Goal: Information Seeking & Learning: Learn about a topic

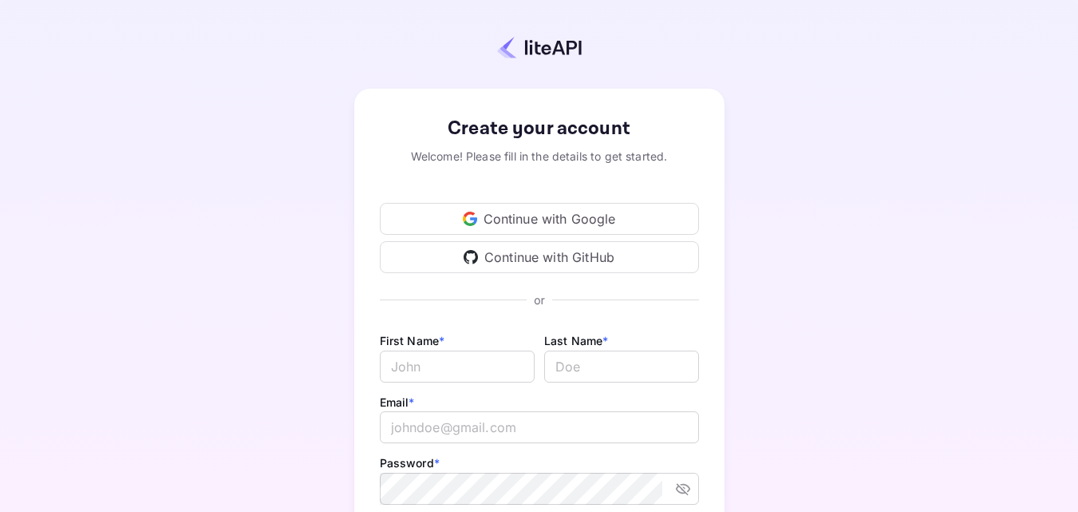
click at [564, 212] on div "Continue with Google" at bounding box center [539, 219] width 319 height 32
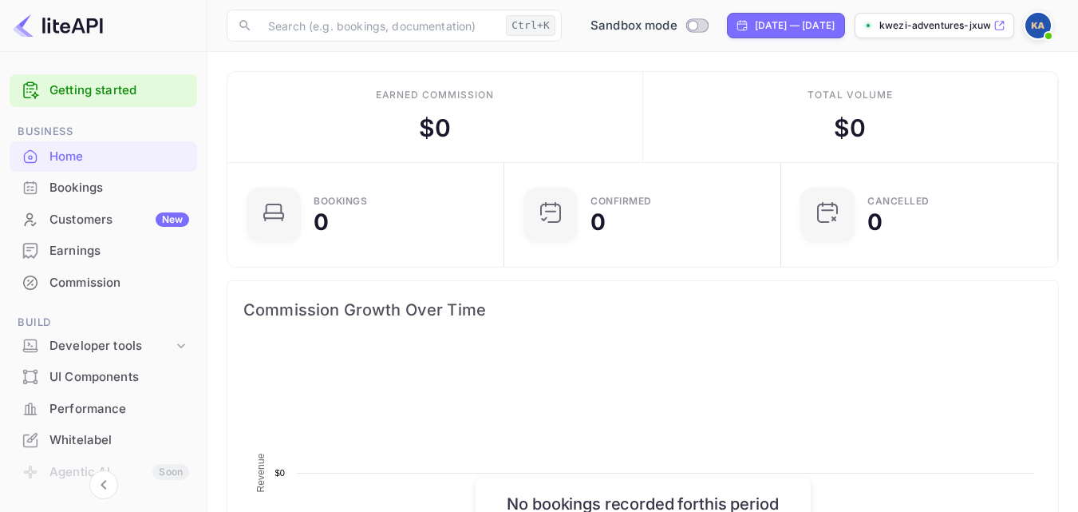
scroll to position [247, 255]
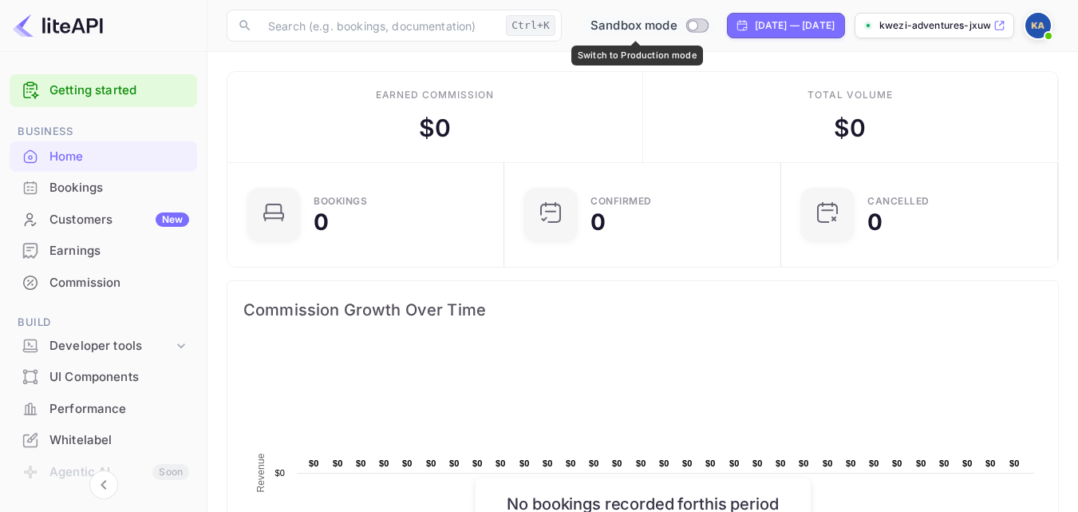
click at [691, 26] on input "Switch to Production mode" at bounding box center [693, 25] width 32 height 10
checkbox input "false"
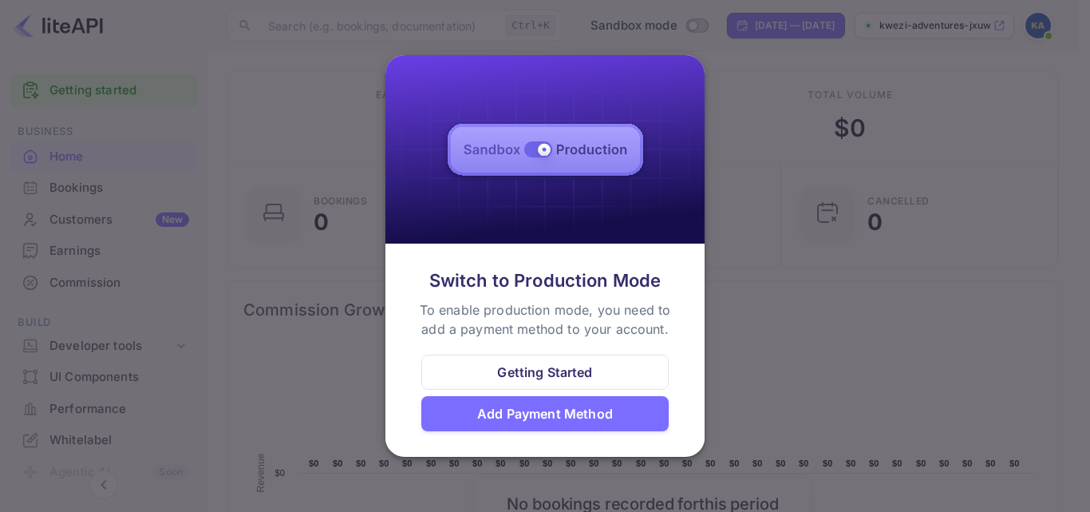
click at [742, 124] on div at bounding box center [545, 256] width 1090 height 512
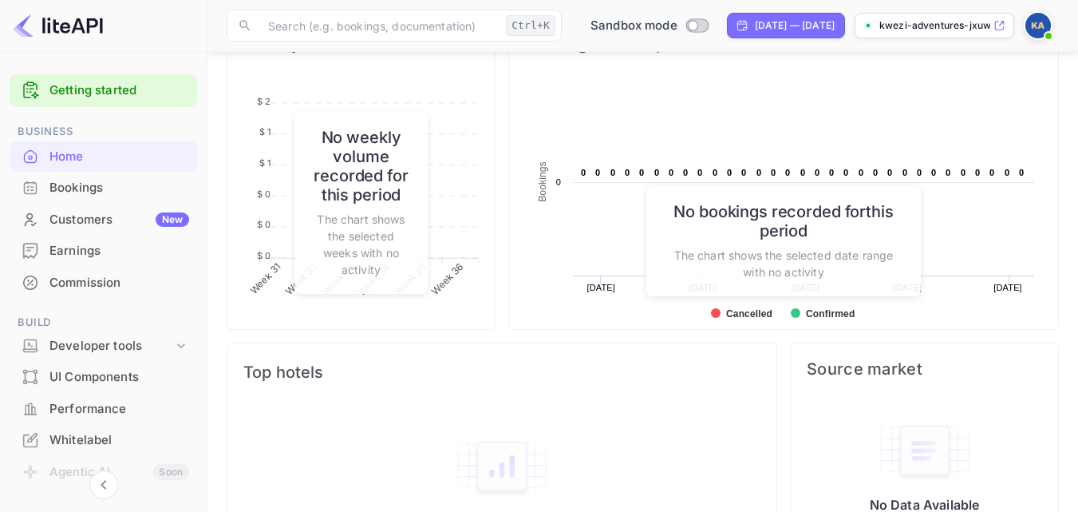
scroll to position [708, 0]
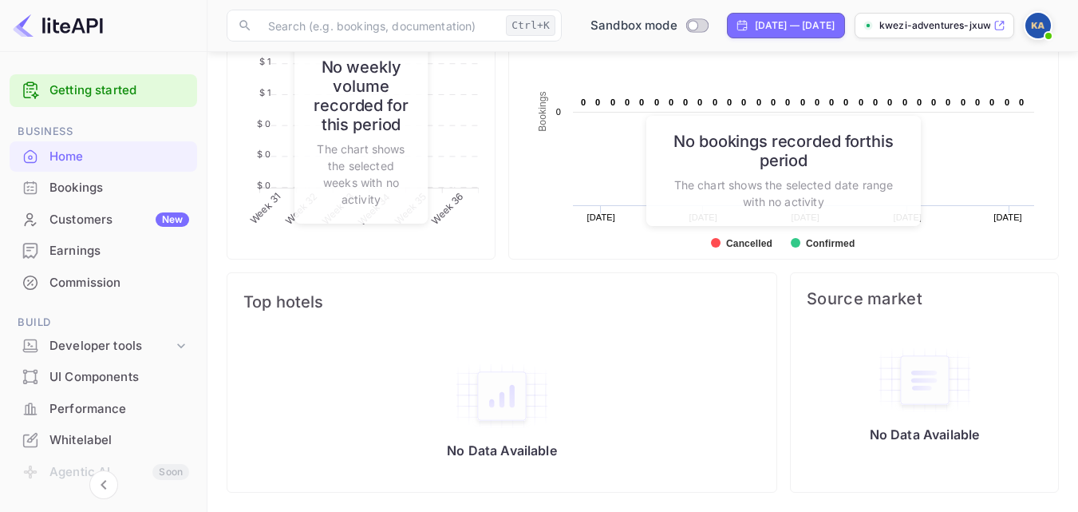
click at [128, 223] on div "Customers New" at bounding box center [119, 220] width 140 height 18
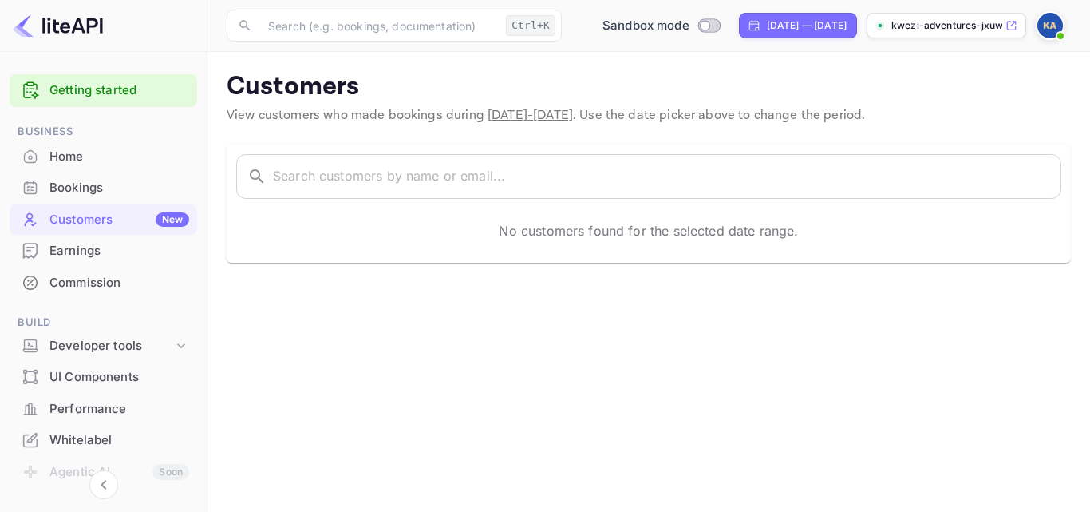
click at [81, 181] on div "Bookings" at bounding box center [119, 188] width 140 height 18
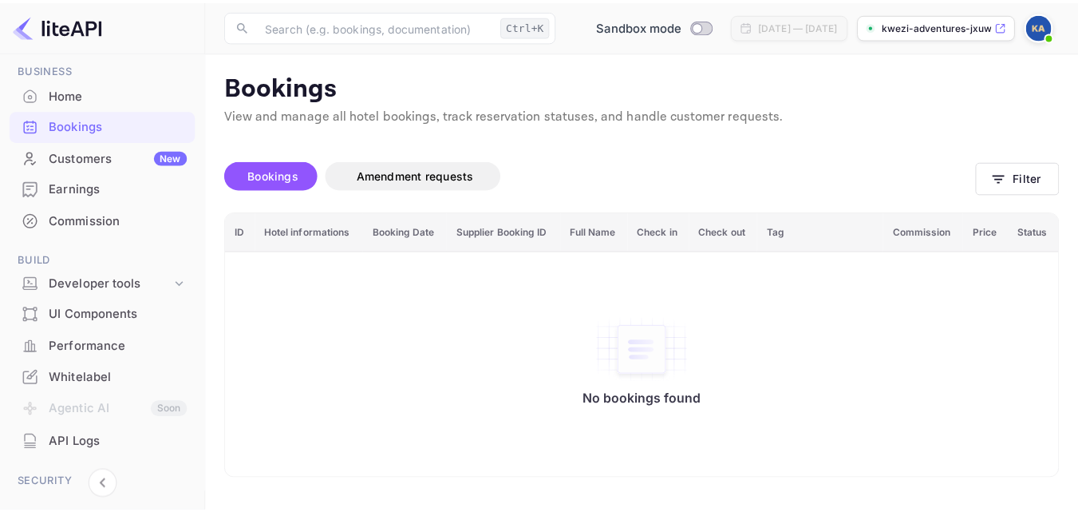
scroll to position [4, 0]
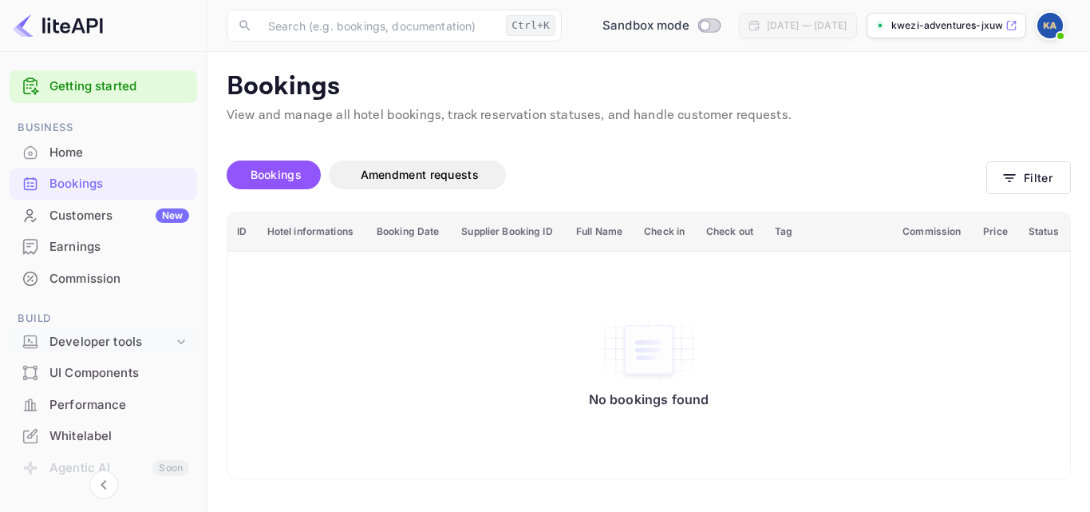
click at [180, 348] on icon at bounding box center [181, 342] width 16 height 16
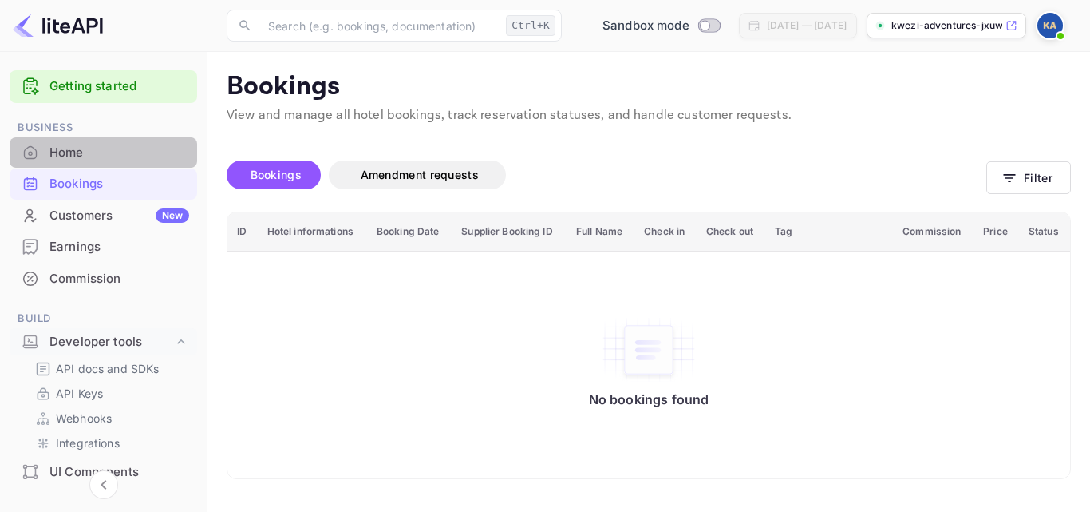
click at [109, 154] on div "Home" at bounding box center [119, 153] width 140 height 18
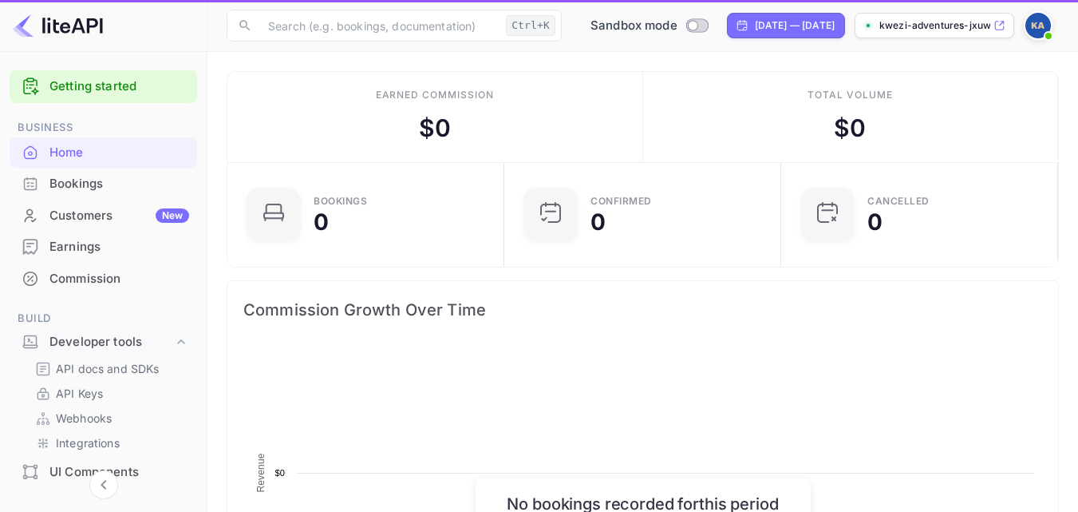
scroll to position [247, 255]
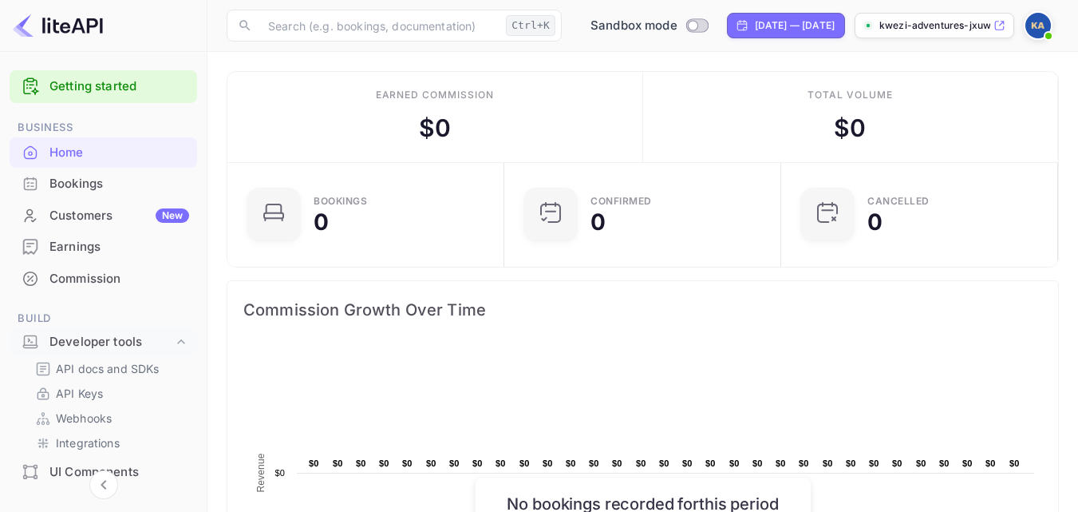
click at [1044, 27] on img at bounding box center [1038, 26] width 26 height 26
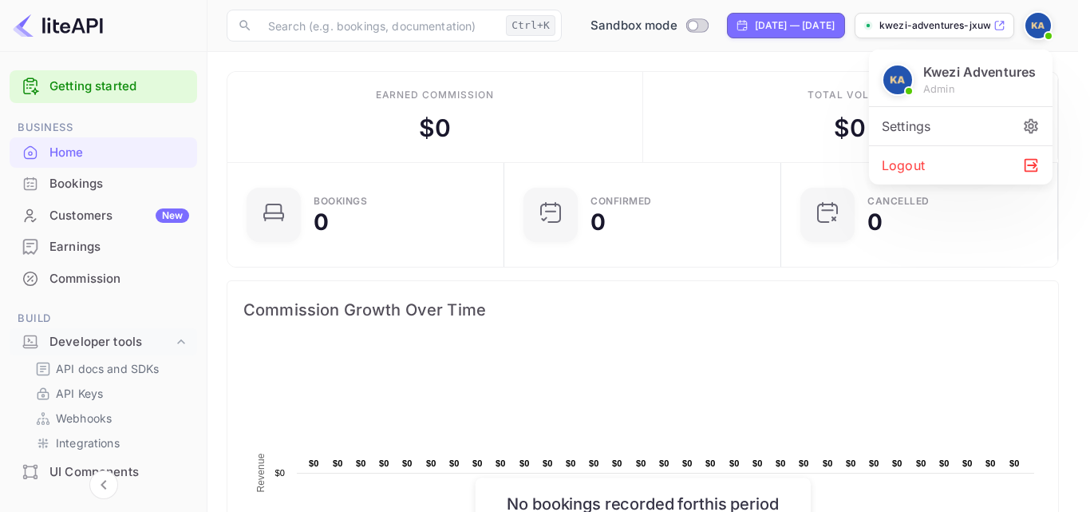
click at [927, 287] on div at bounding box center [545, 256] width 1090 height 512
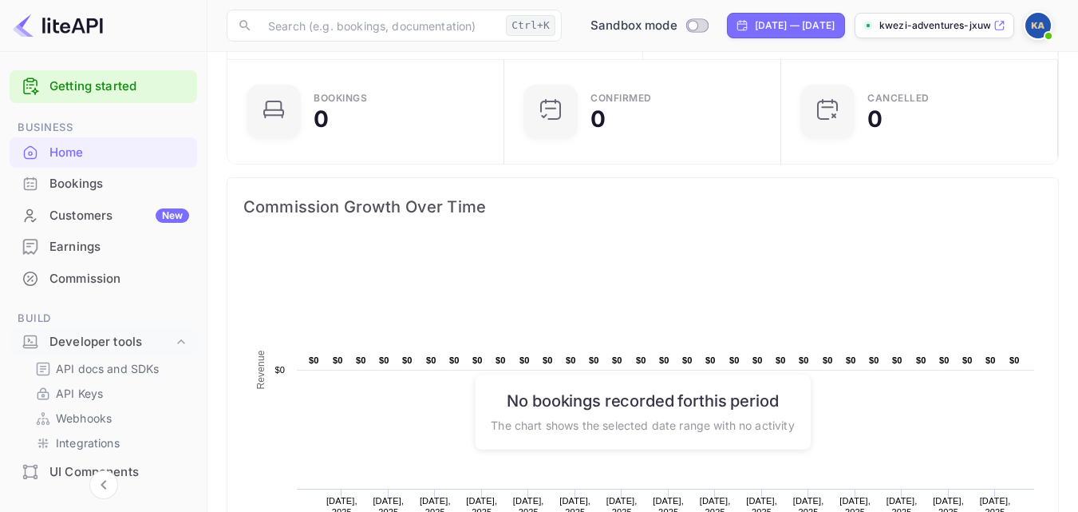
scroll to position [0, 0]
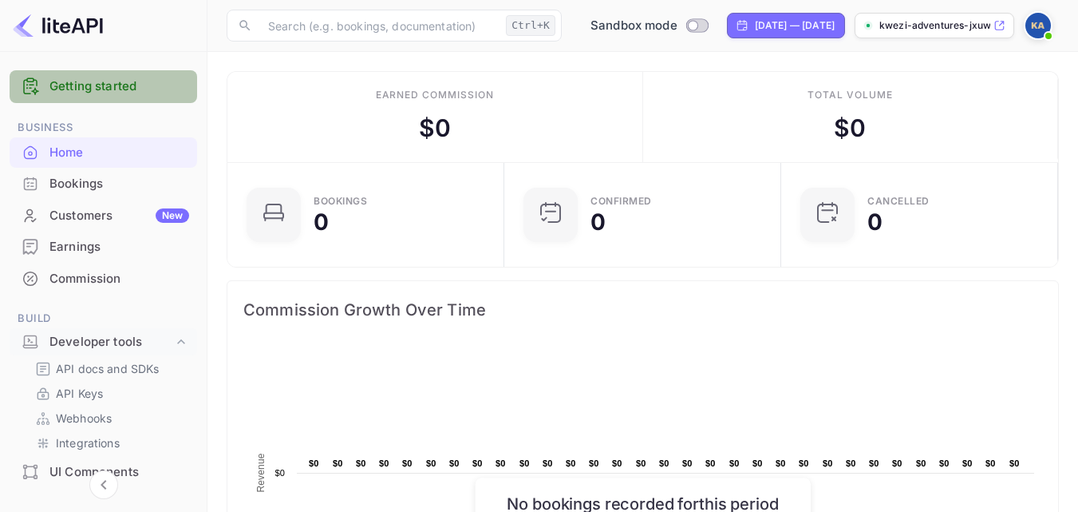
click at [120, 83] on link "Getting started" at bounding box center [119, 86] width 140 height 18
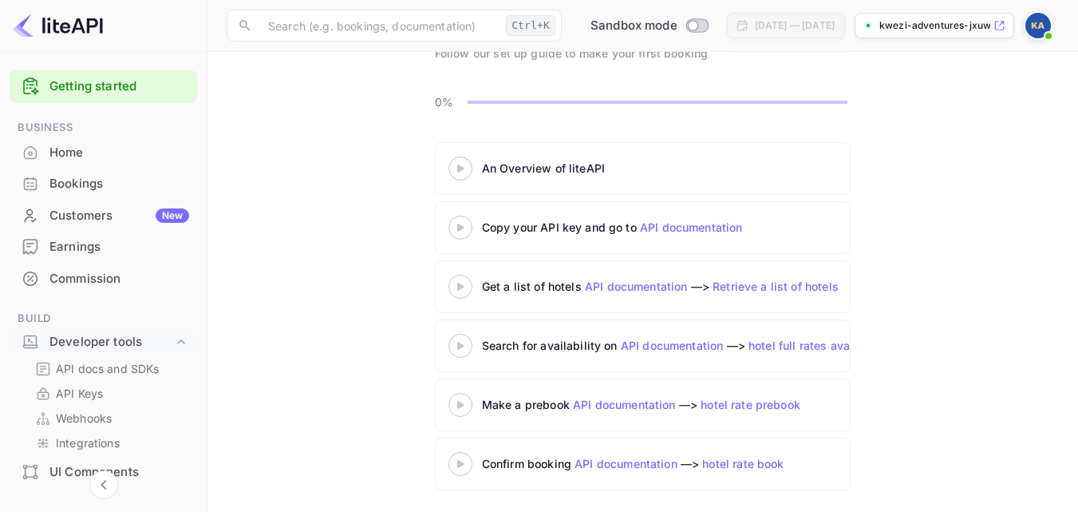
scroll to position [124, 0]
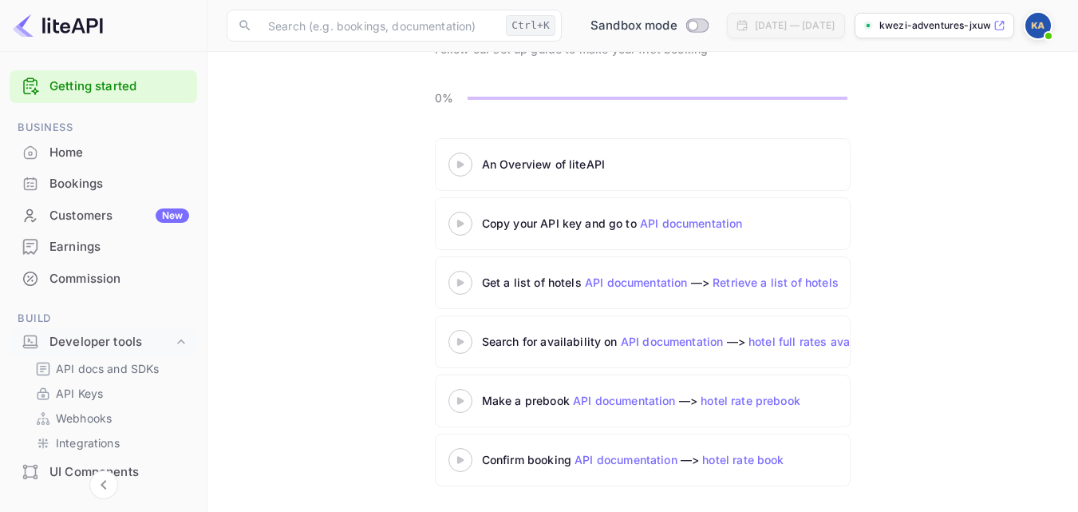
click at [457, 160] on icon at bounding box center [461, 164] width 56 height 8
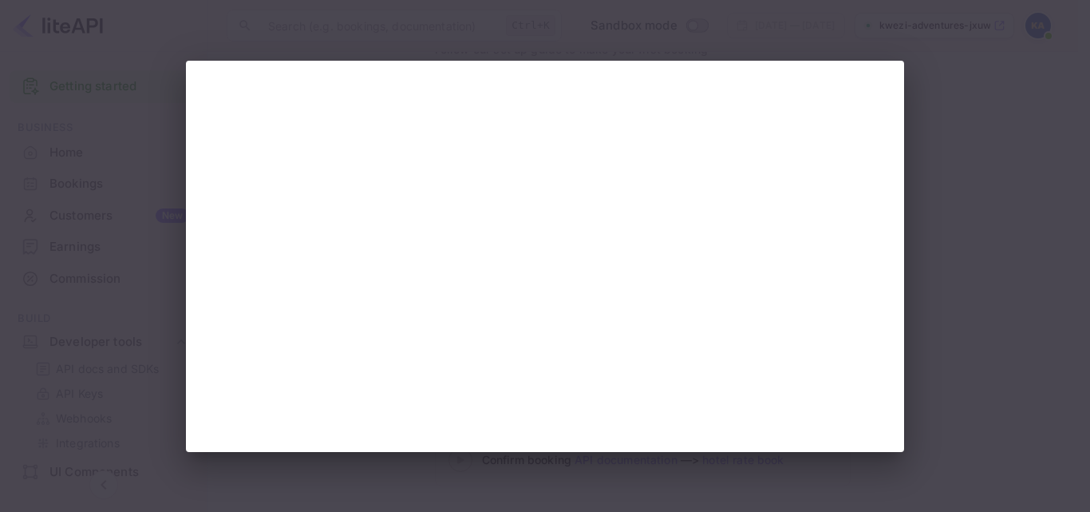
click at [954, 287] on div at bounding box center [545, 256] width 1090 height 512
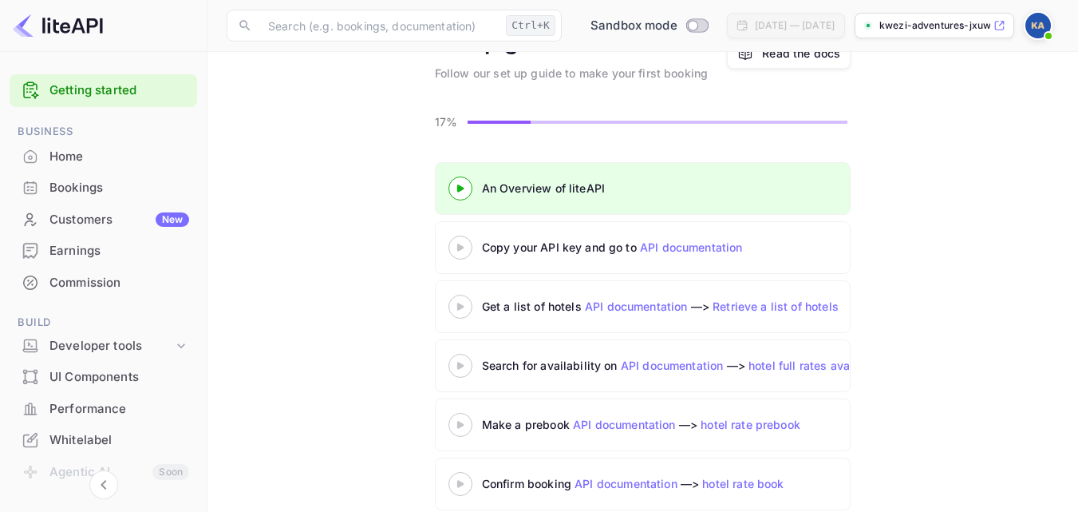
scroll to position [120, 0]
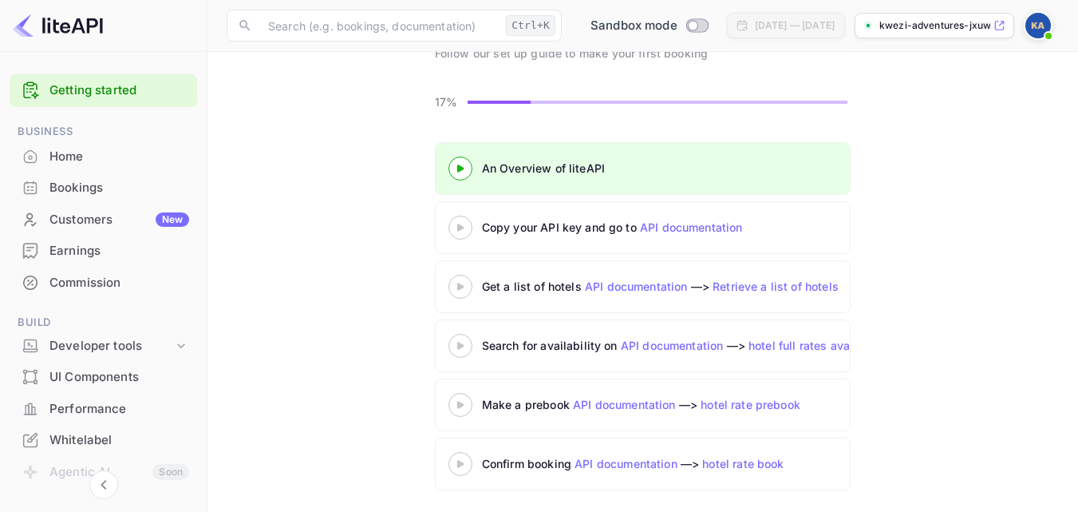
click at [461, 228] on 3 at bounding box center [460, 226] width 6 height 7
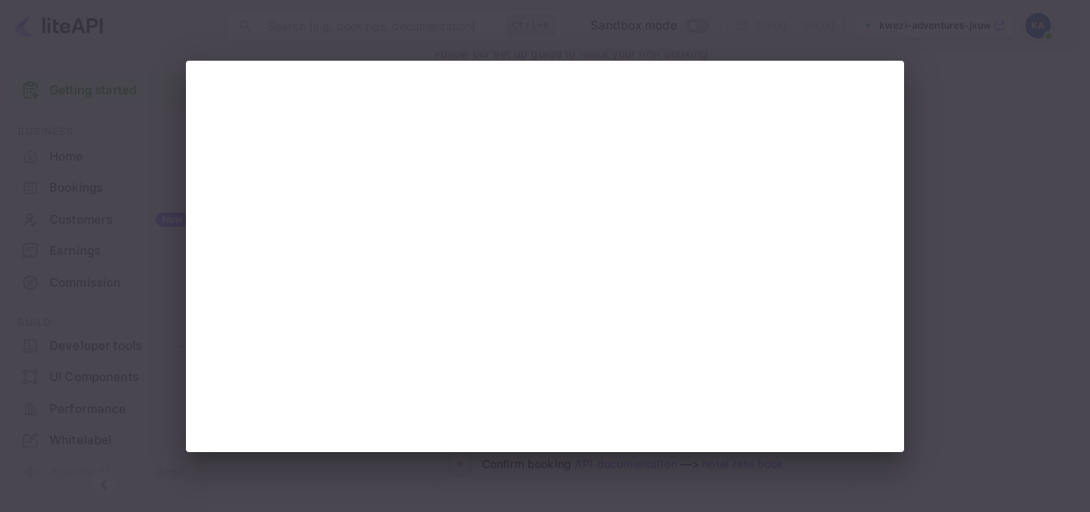
click at [979, 234] on div at bounding box center [545, 256] width 1090 height 512
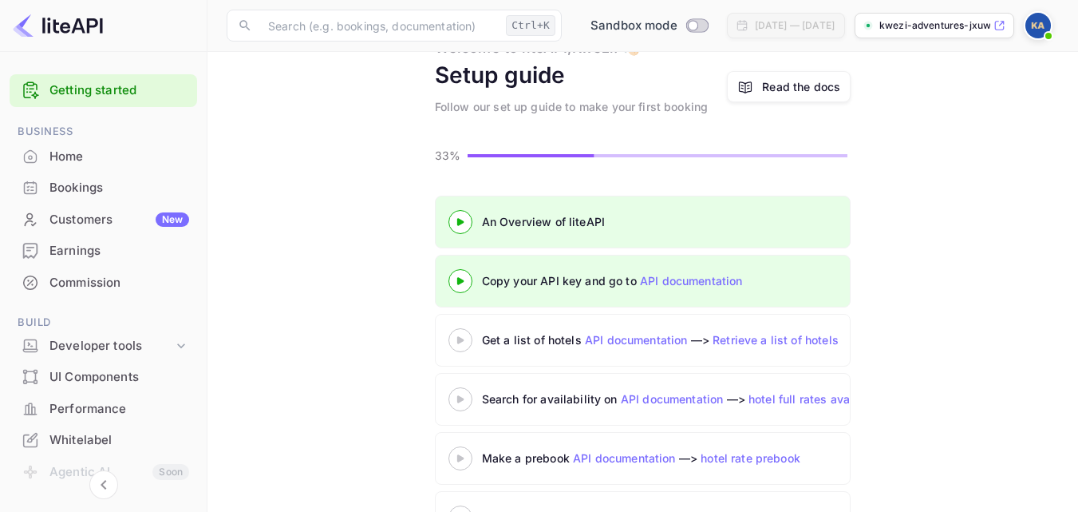
scroll to position [124, 0]
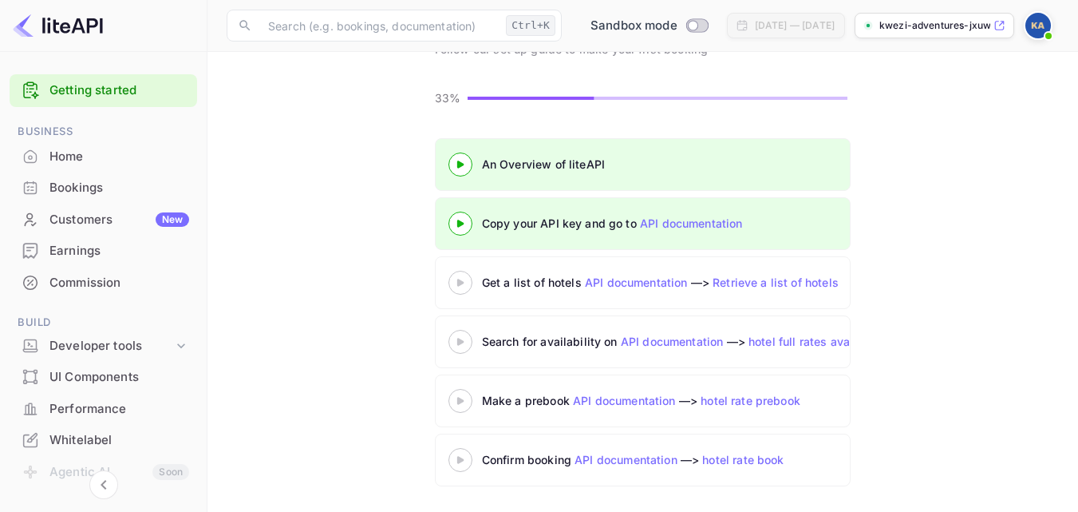
click at [460, 278] on div at bounding box center [461, 282] width 56 height 20
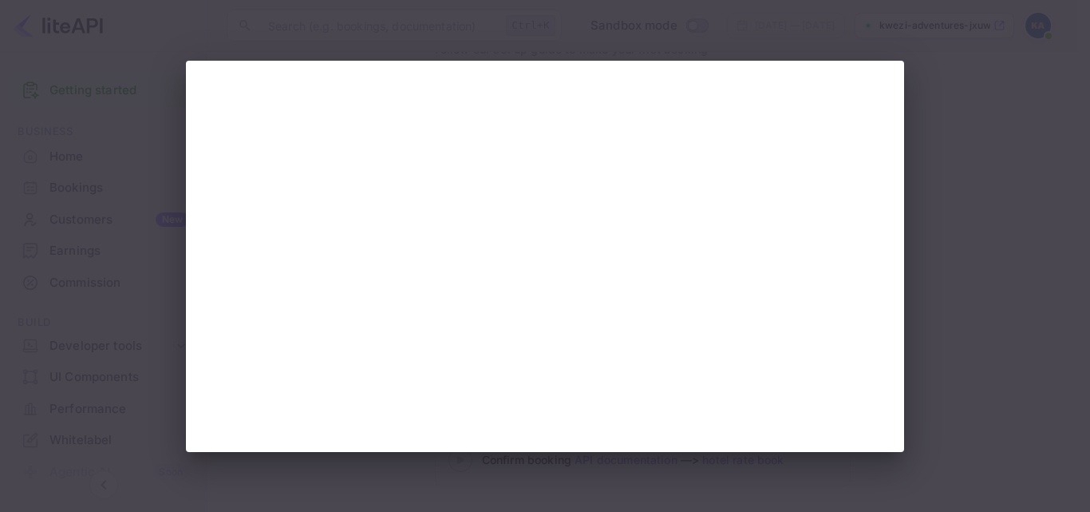
click at [996, 206] on div at bounding box center [545, 256] width 1090 height 512
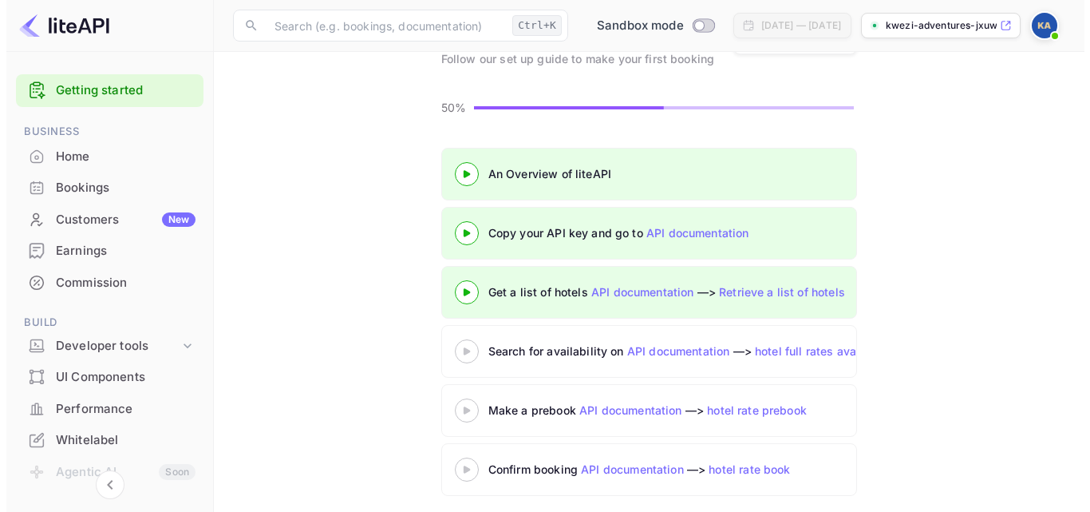
scroll to position [124, 0]
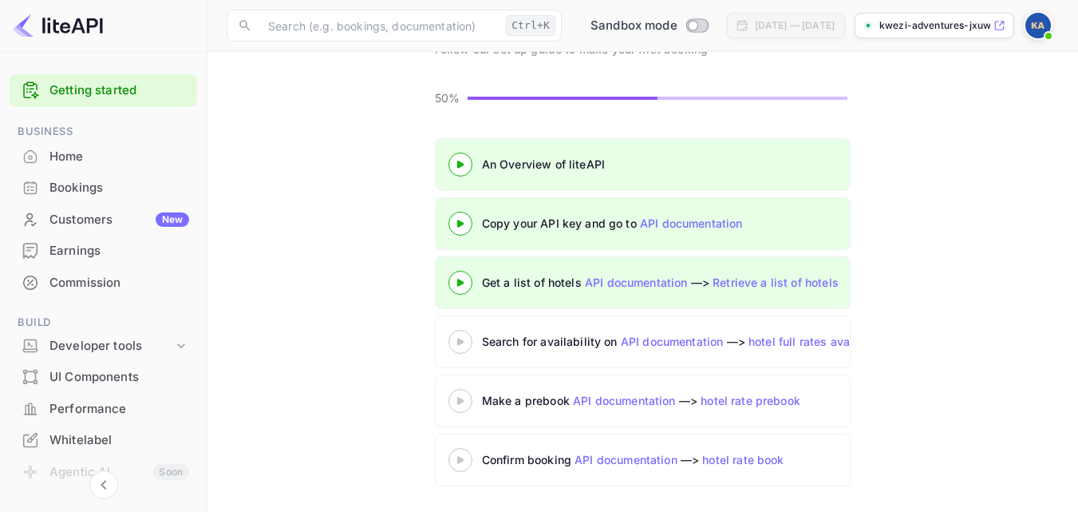
click at [456, 338] on icon at bounding box center [461, 342] width 56 height 8
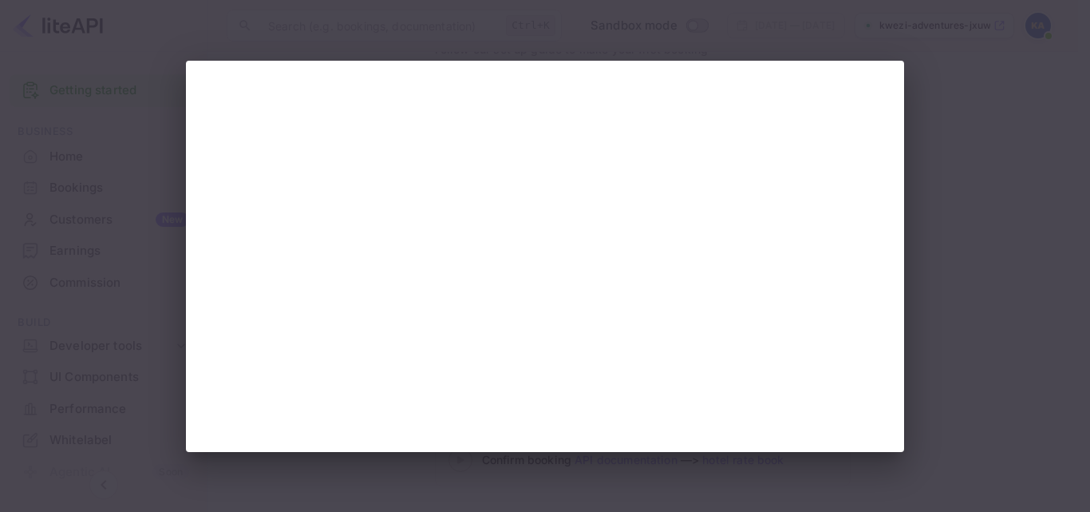
click at [962, 281] on div at bounding box center [545, 256] width 1090 height 512
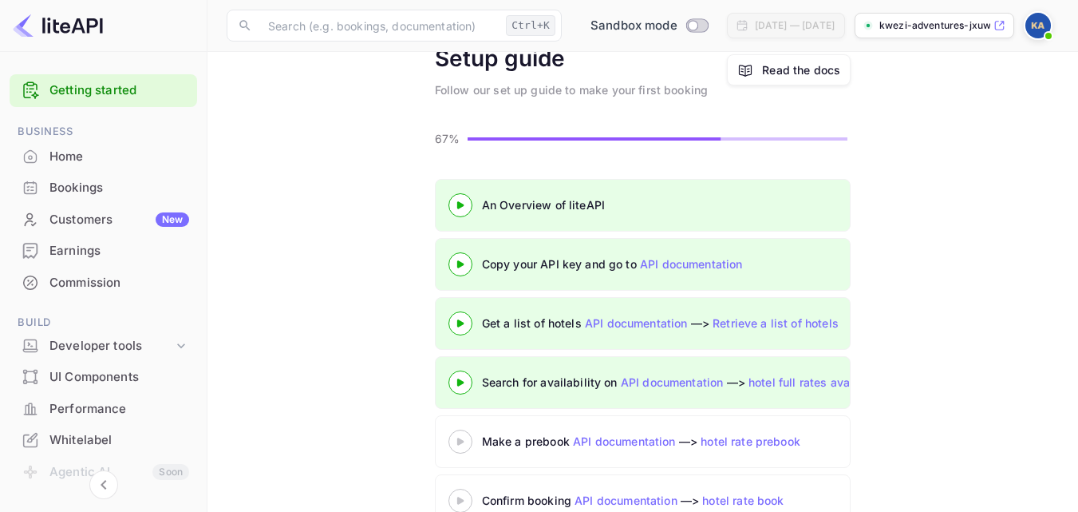
scroll to position [124, 0]
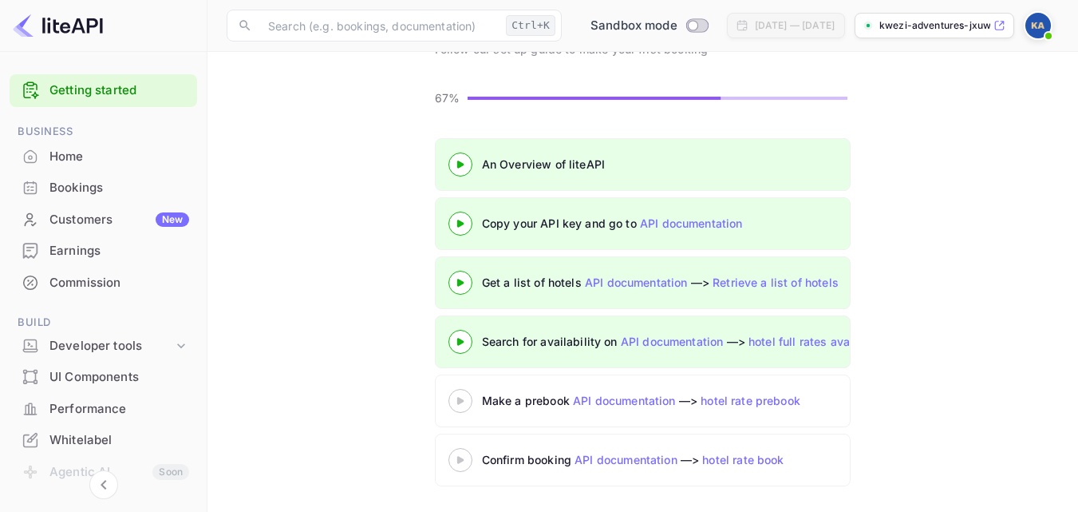
click at [465, 404] on icon at bounding box center [461, 401] width 56 height 8
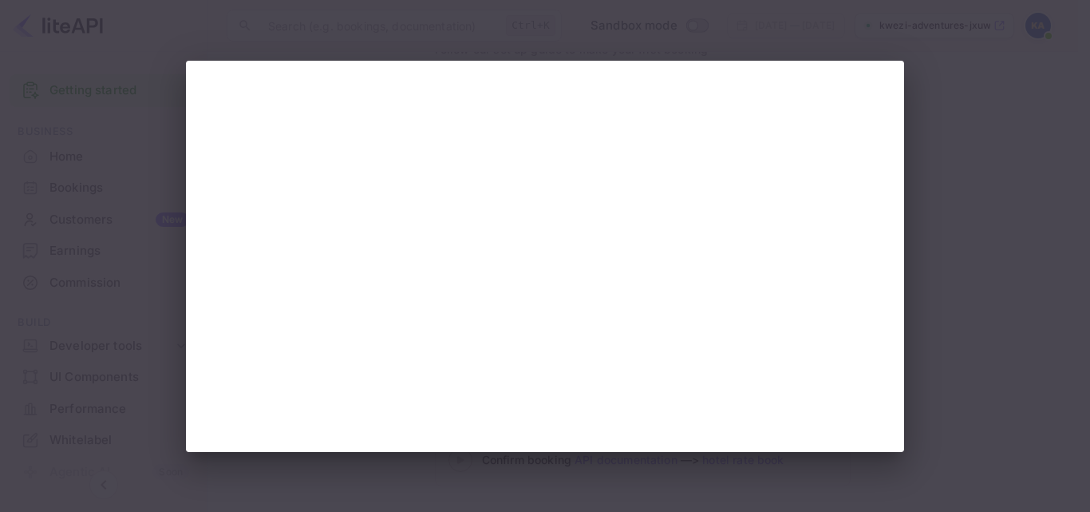
click at [963, 318] on div at bounding box center [545, 256] width 1090 height 512
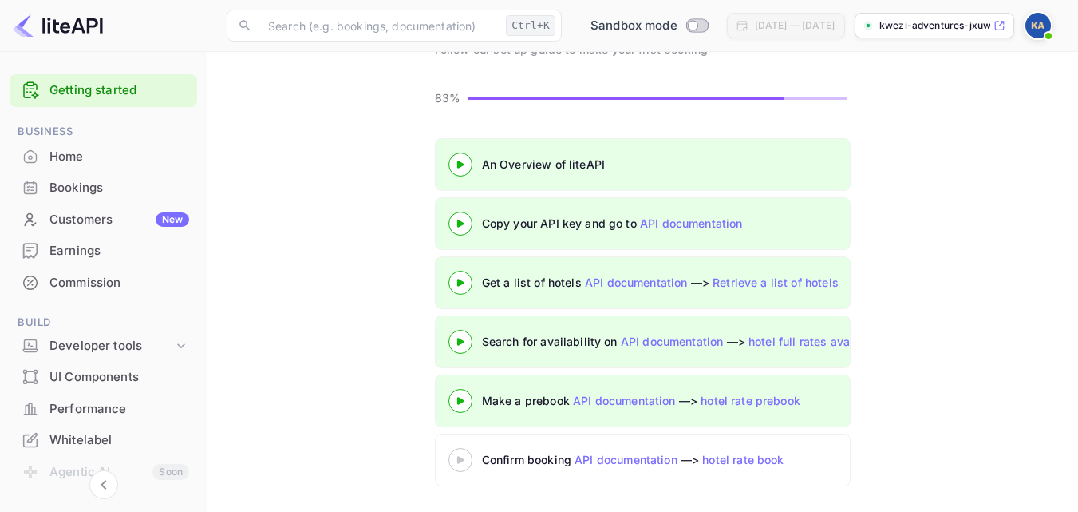
scroll to position [124, 0]
click at [459, 468] on div at bounding box center [461, 459] width 56 height 20
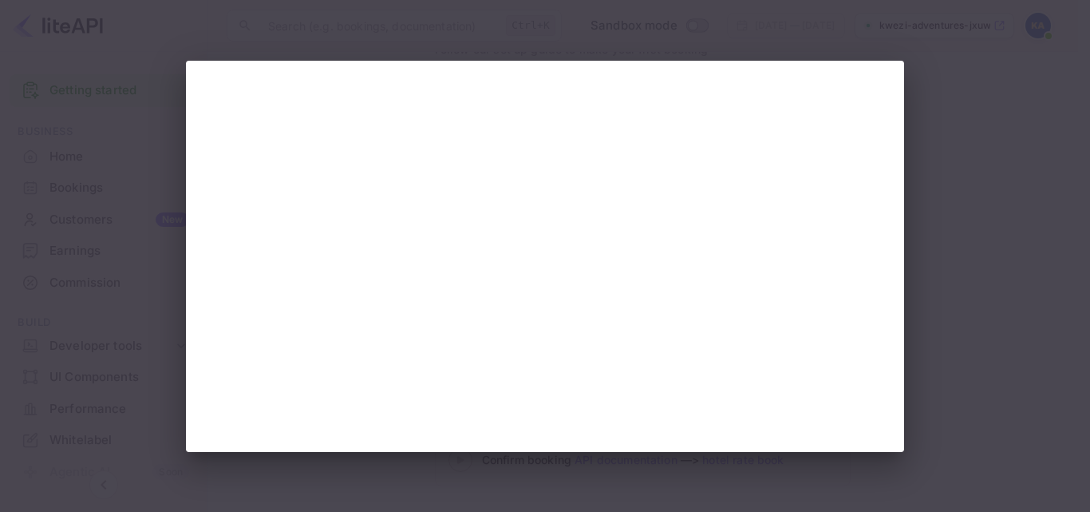
click at [1034, 227] on div at bounding box center [545, 256] width 1090 height 512
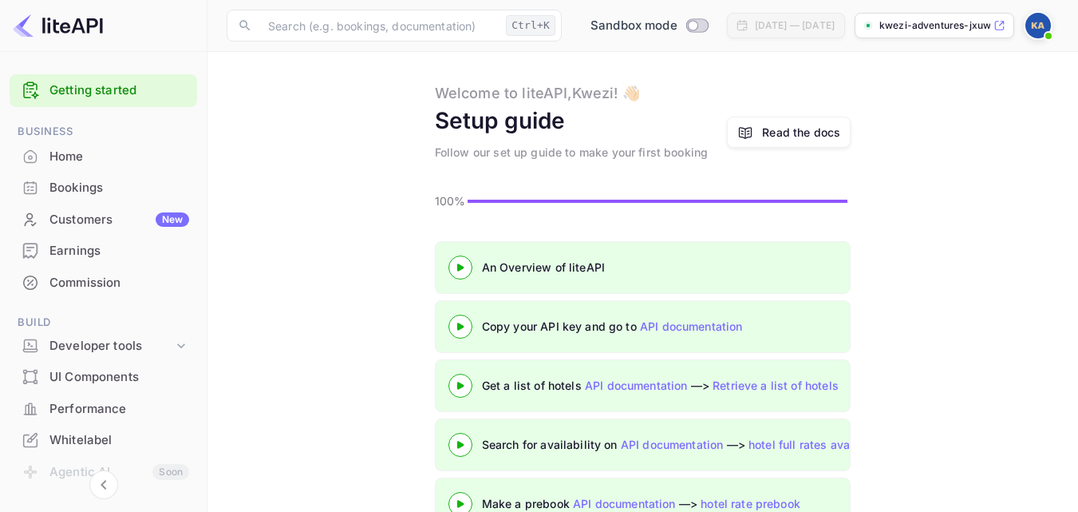
scroll to position [6, 0]
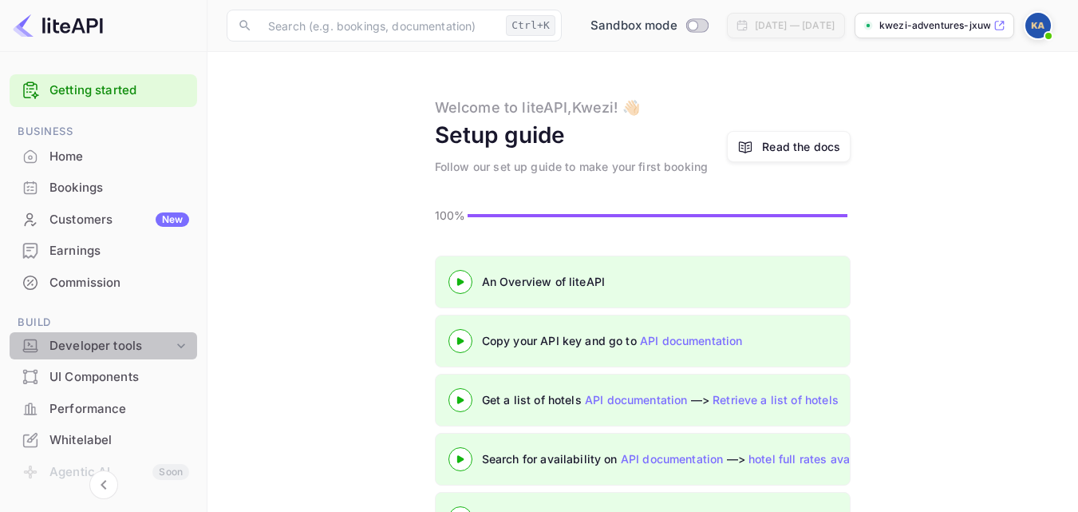
click at [128, 350] on div "Developer tools" at bounding box center [111, 346] width 124 height 18
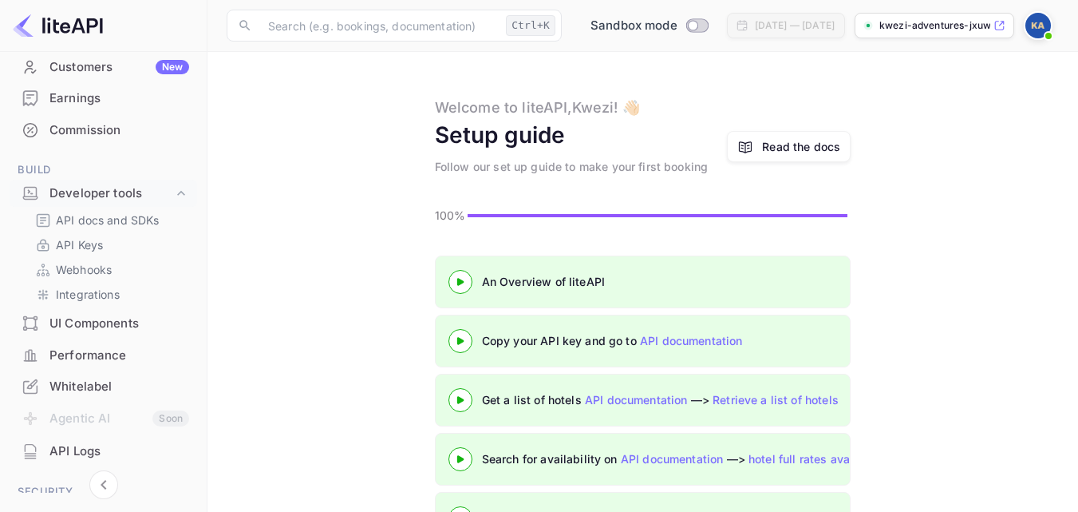
scroll to position [154, 0]
click at [109, 296] on p "Integrations" at bounding box center [88, 292] width 64 height 17
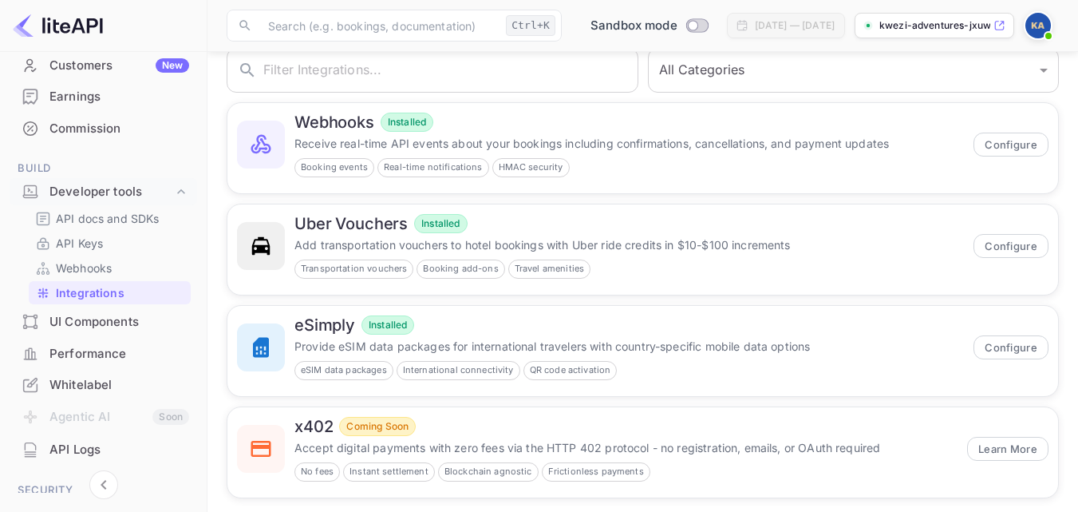
scroll to position [115, 0]
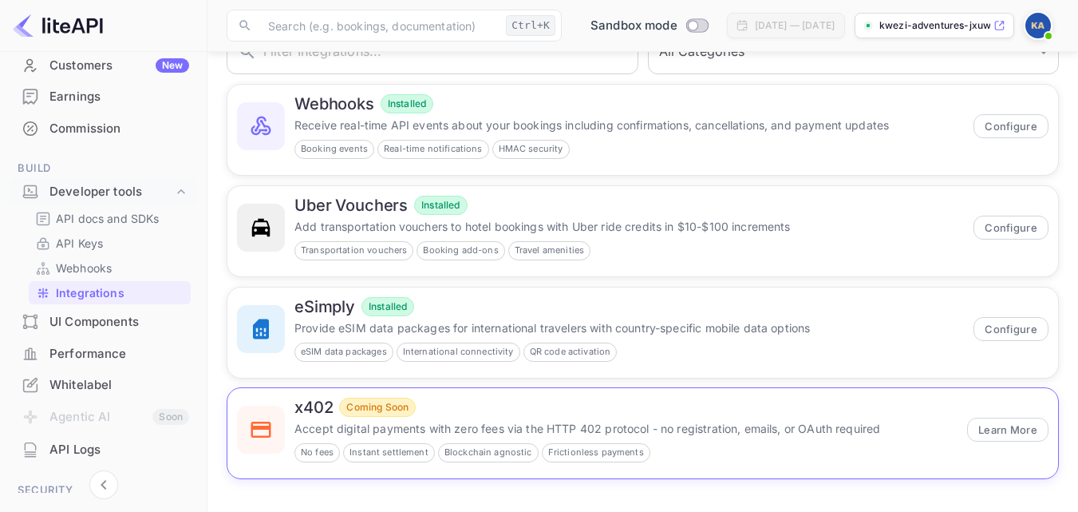
click at [905, 429] on p "Accept digital payments with zero fees via the HTTP 402 protocol - no registrat…" at bounding box center [625, 428] width 663 height 17
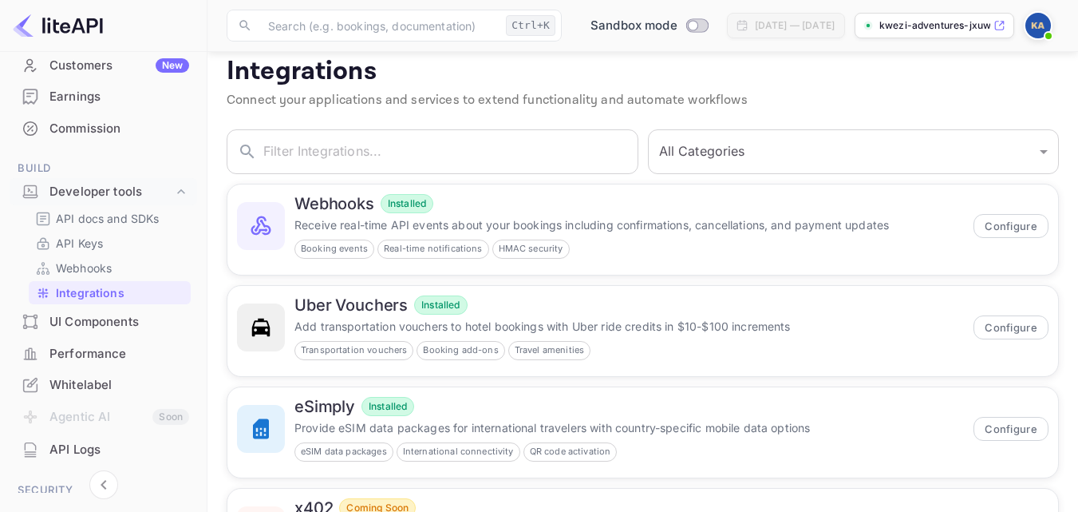
scroll to position [1, 0]
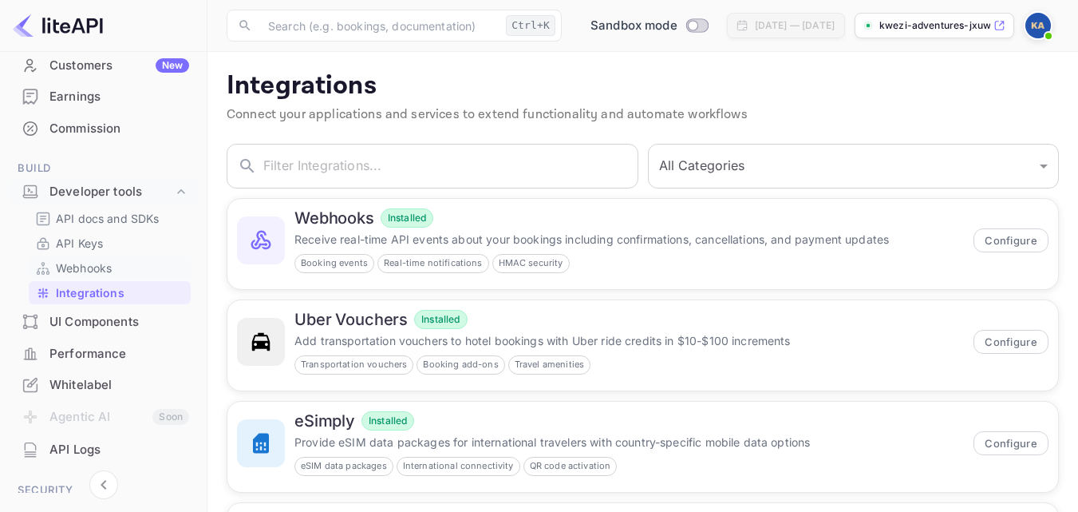
click at [96, 265] on p "Webhooks" at bounding box center [84, 267] width 56 height 17
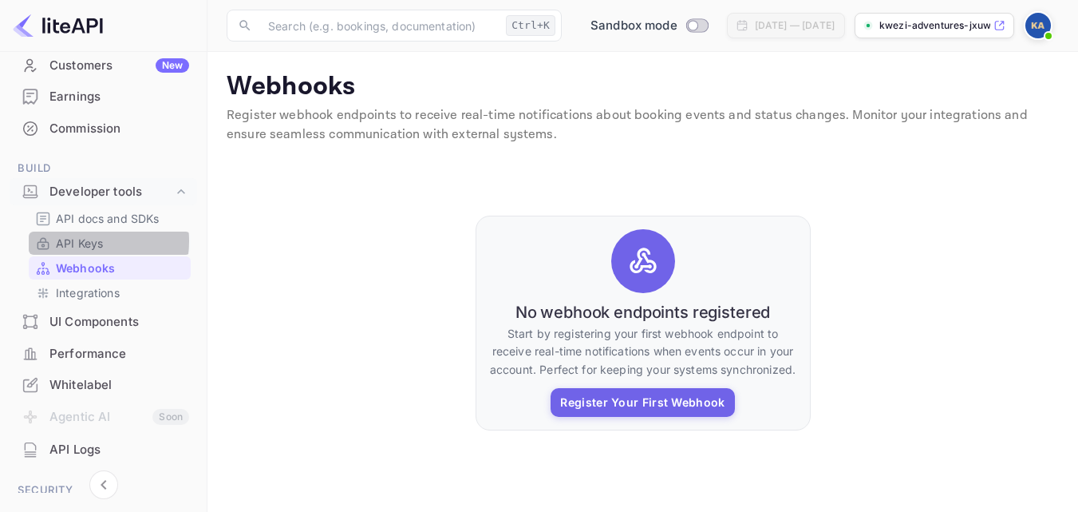
click at [81, 241] on p "API Keys" at bounding box center [79, 243] width 47 height 17
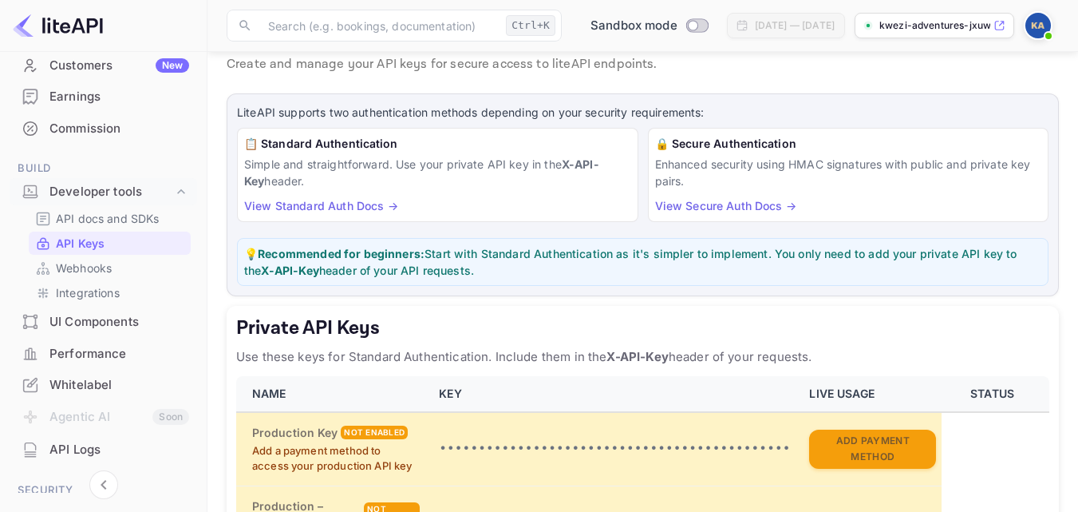
scroll to position [22, 0]
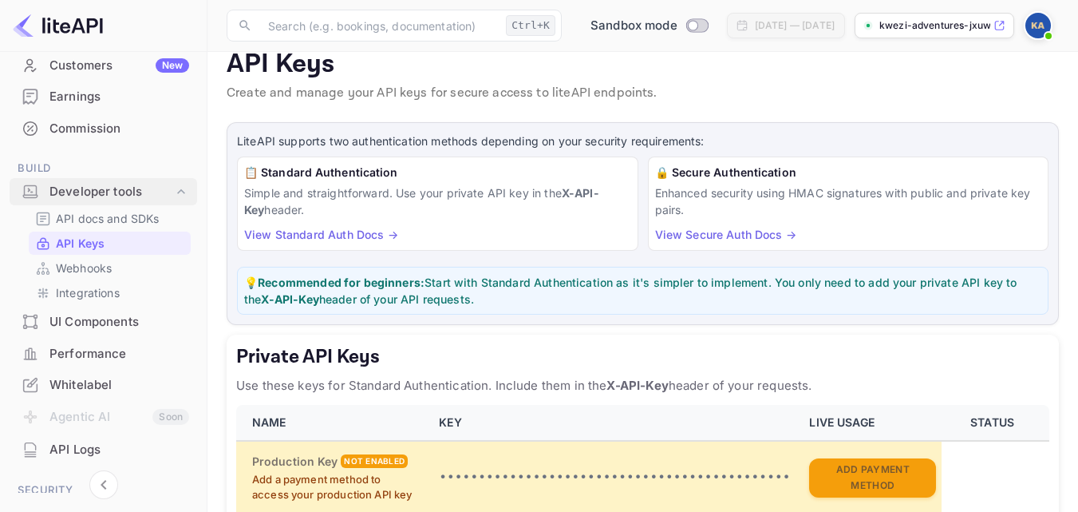
click at [105, 192] on div "Developer tools" at bounding box center [111, 192] width 124 height 18
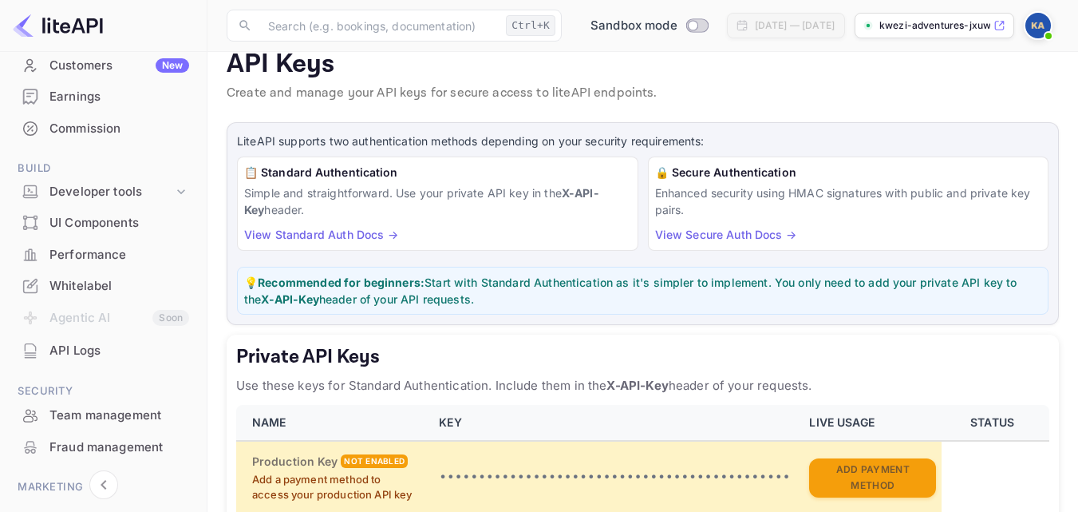
click at [129, 229] on div "UI Components" at bounding box center [119, 223] width 140 height 18
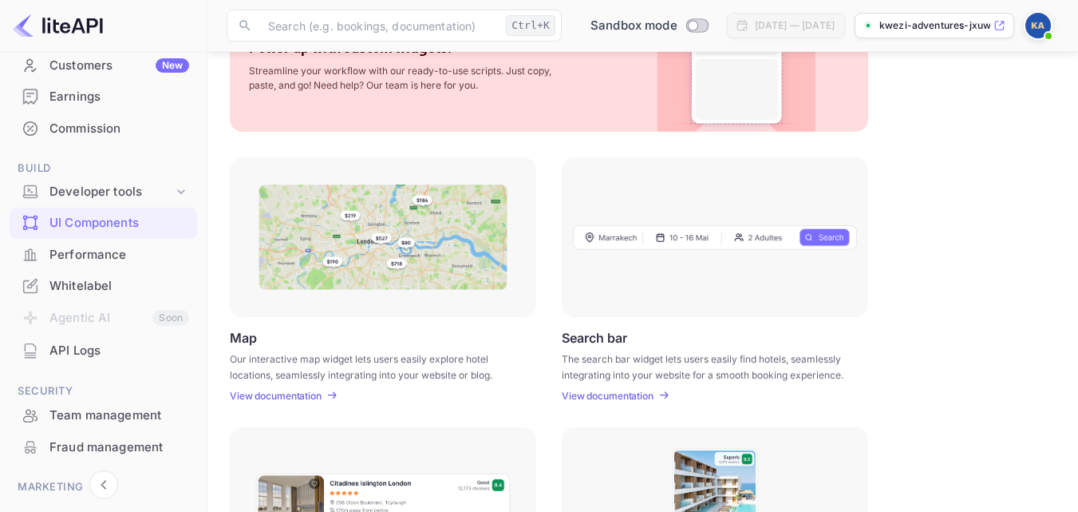
scroll to position [169, 0]
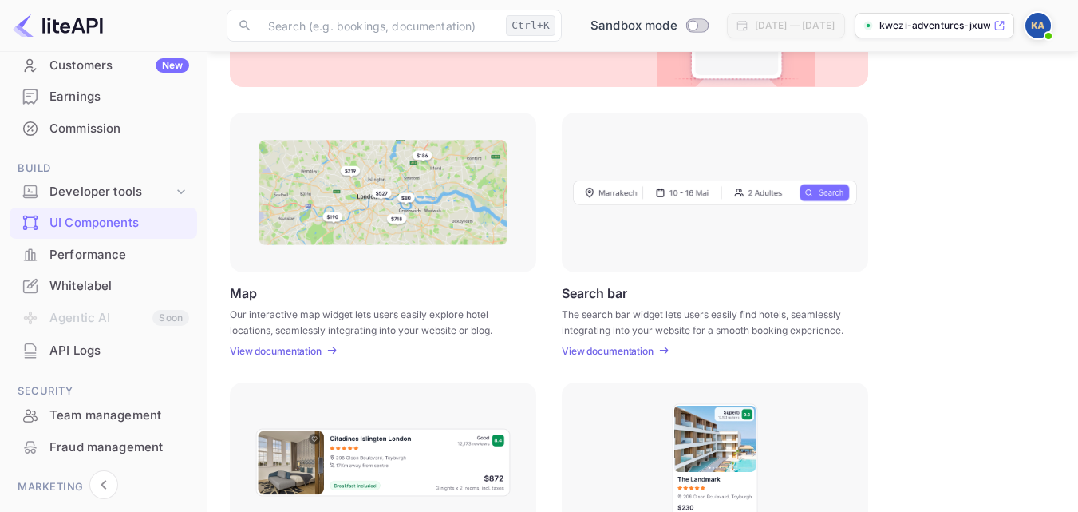
click at [88, 246] on div "Performance" at bounding box center [119, 255] width 140 height 18
